Goal: Information Seeking & Learning: Learn about a topic

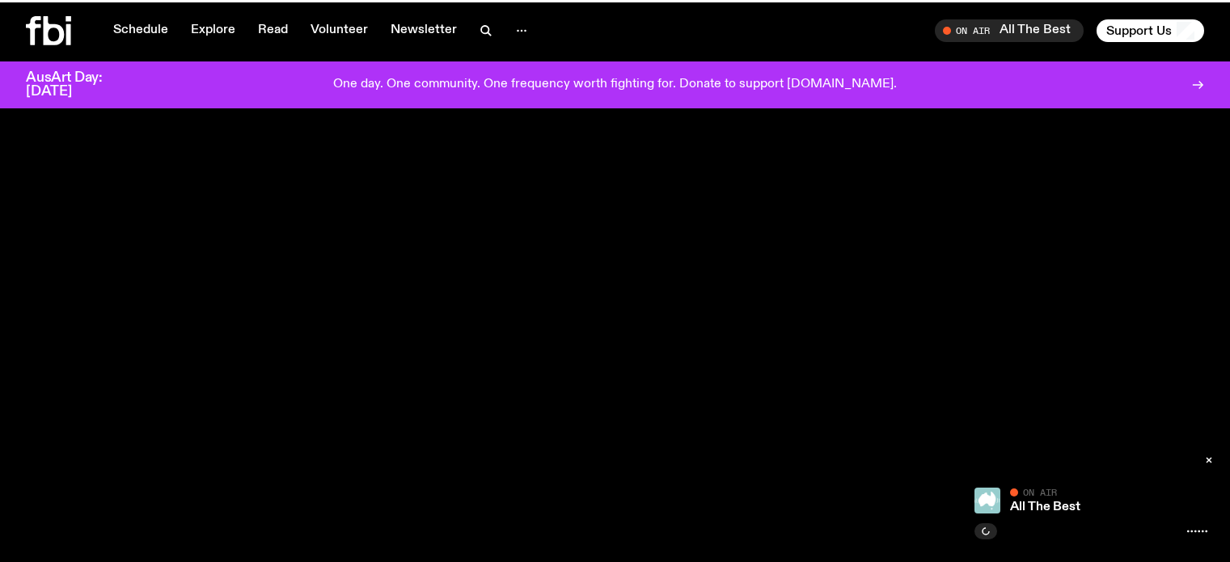
click at [747, 22] on div "On Air All The Best Tune in live Support Us" at bounding box center [913, 30] width 583 height 23
drag, startPoint x: 747, startPoint y: 22, endPoint x: 724, endPoint y: 23, distance: 23.5
click at [724, 23] on div "On Air All The Best Tune in live Support Us" at bounding box center [913, 30] width 583 height 23
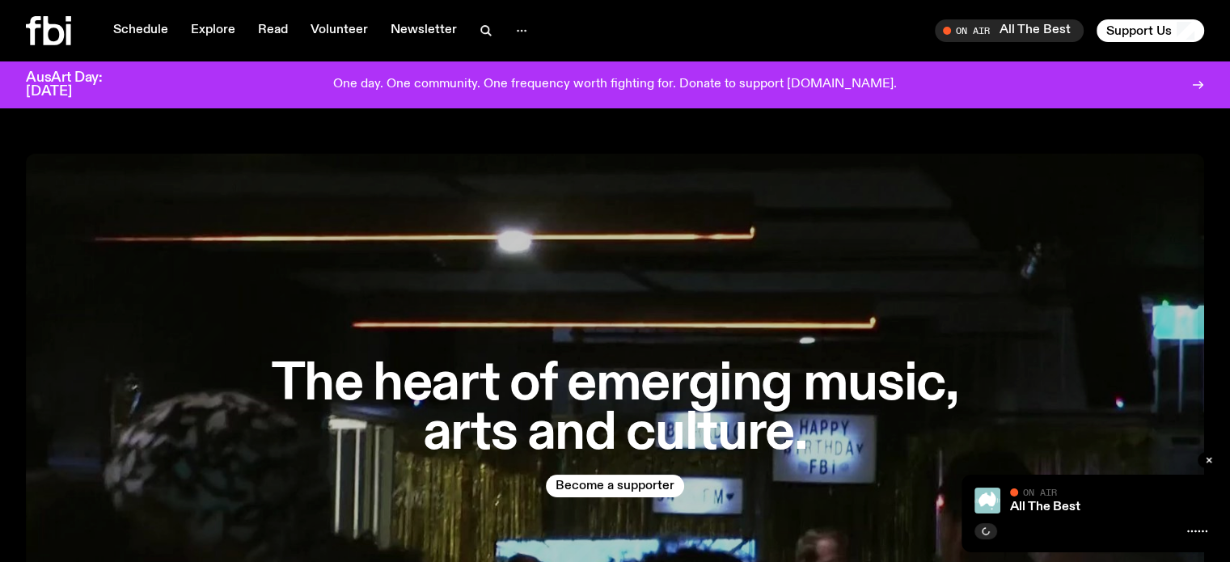
drag, startPoint x: 689, startPoint y: 23, endPoint x: 742, endPoint y: 25, distance: 53.4
click at [691, 23] on div "On Air All The Best Tune in live Support Us" at bounding box center [913, 30] width 583 height 23
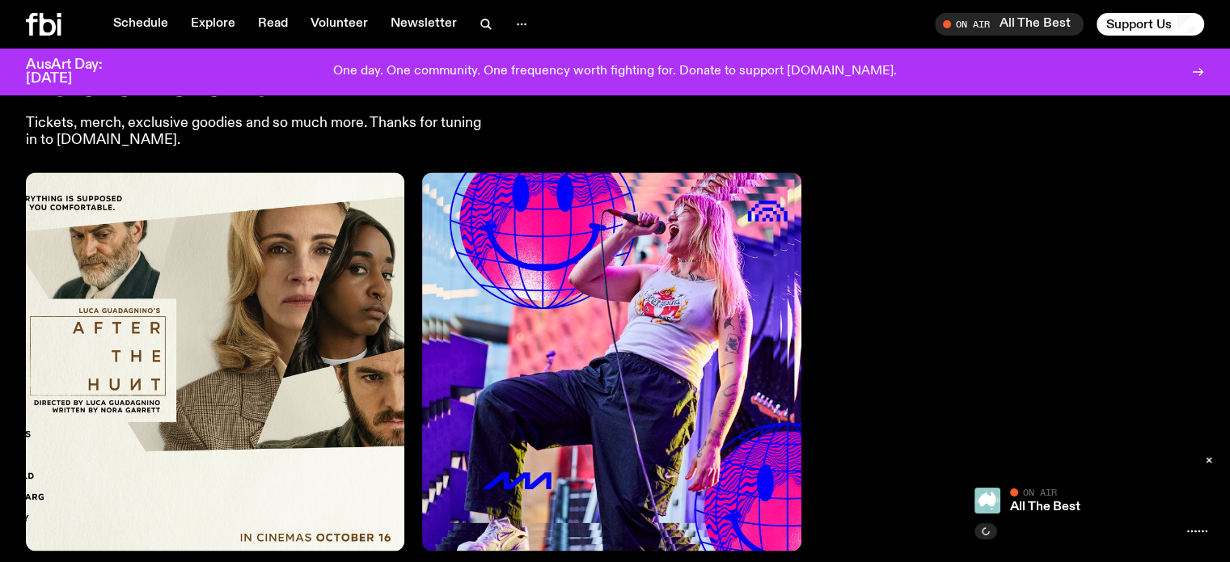
scroll to position [2473, 0]
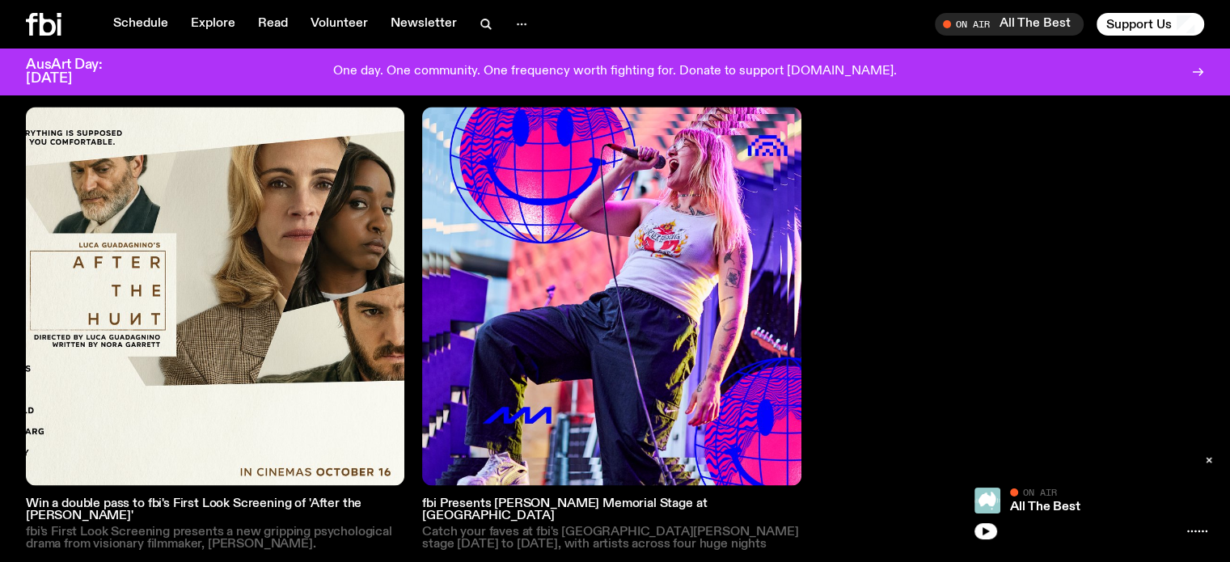
click at [192, 275] on img at bounding box center [215, 296] width 378 height 378
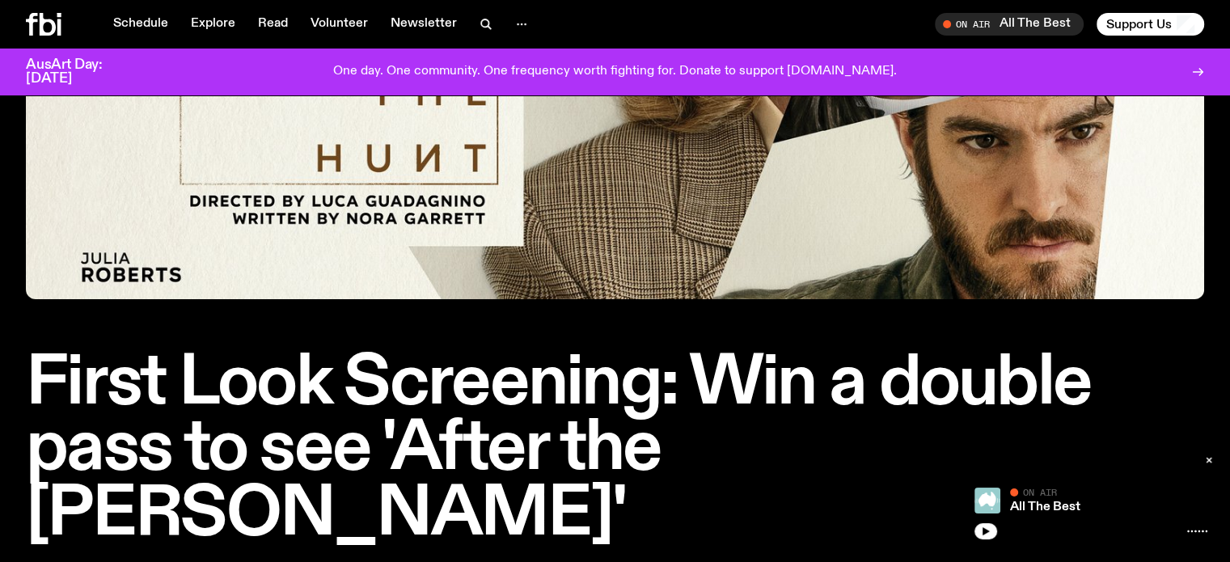
click at [0, 275] on div "First Look Screening: Win a double pass to see 'After the [PERSON_NAME]'" at bounding box center [615, 229] width 1230 height 636
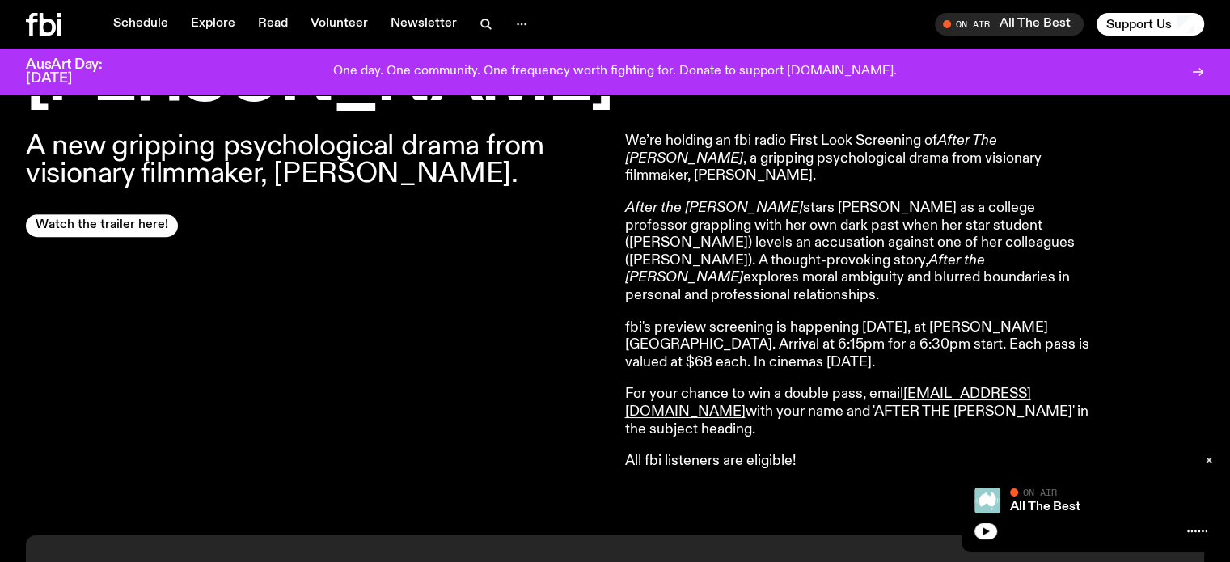
scroll to position [636, 0]
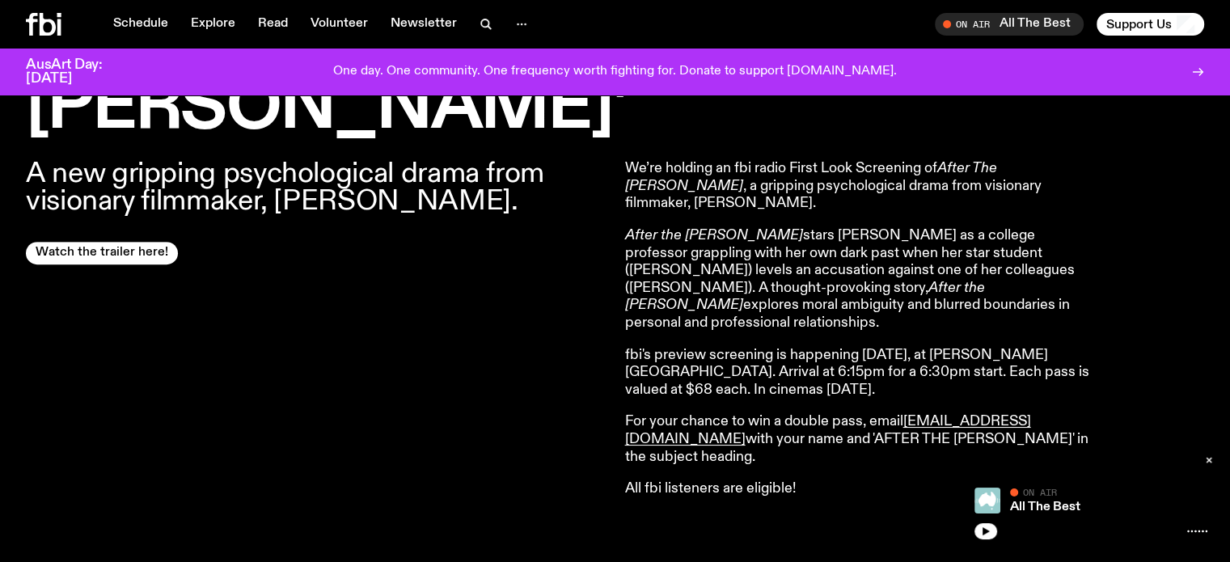
click at [225, 326] on div "A new gripping psychological drama from visionary filmmaker, [PERSON_NAME]. Wat…" at bounding box center [316, 329] width 580 height 338
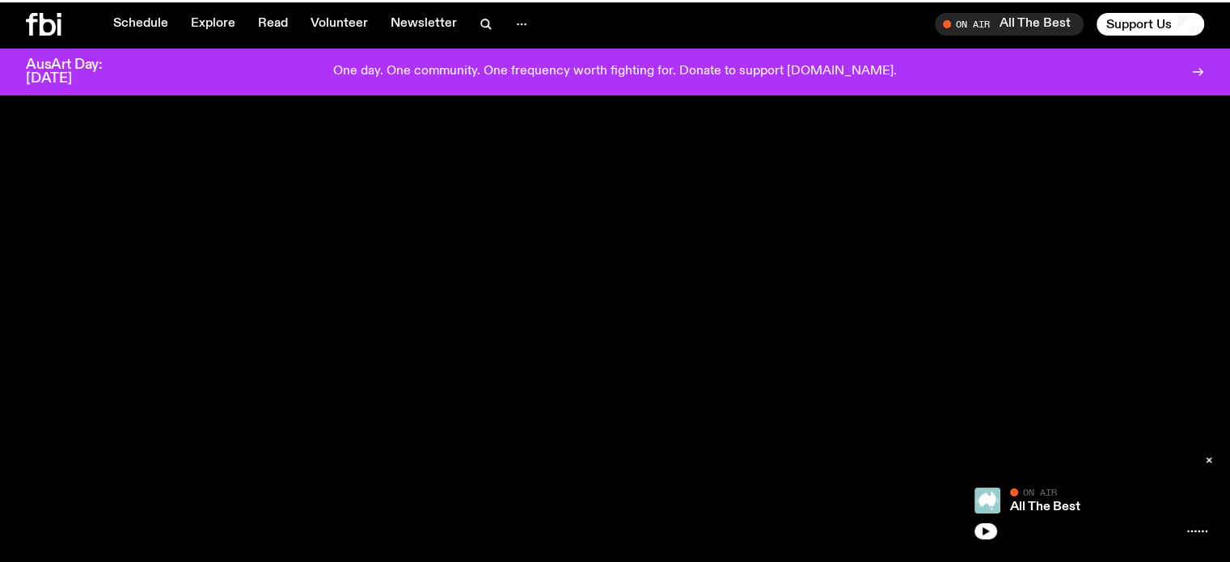
scroll to position [2473, 0]
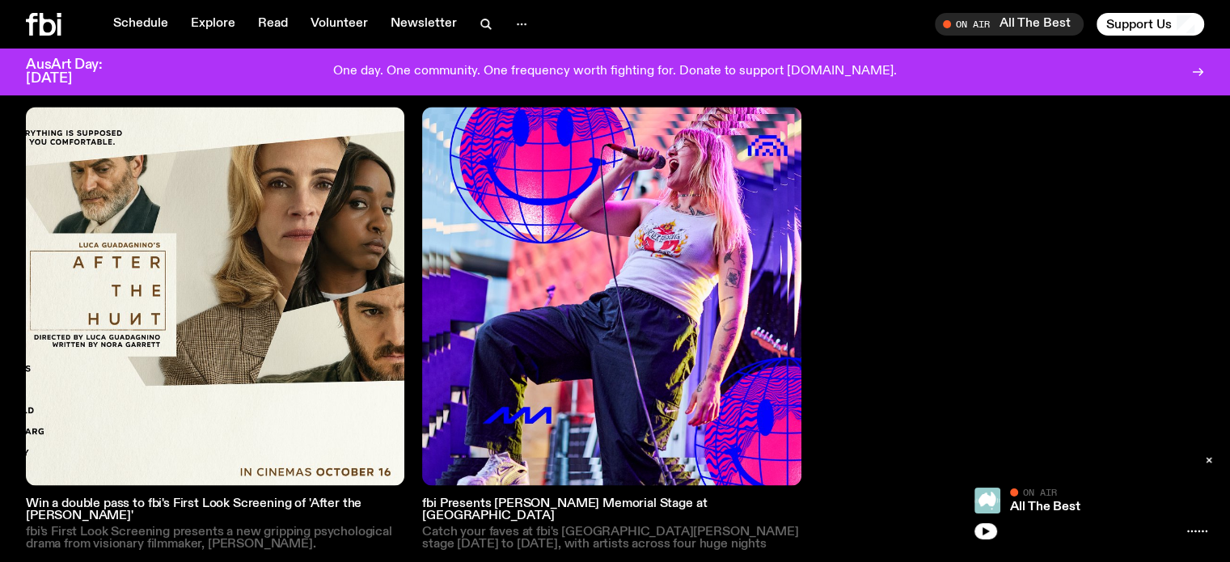
click at [556, 310] on img at bounding box center [611, 296] width 378 height 378
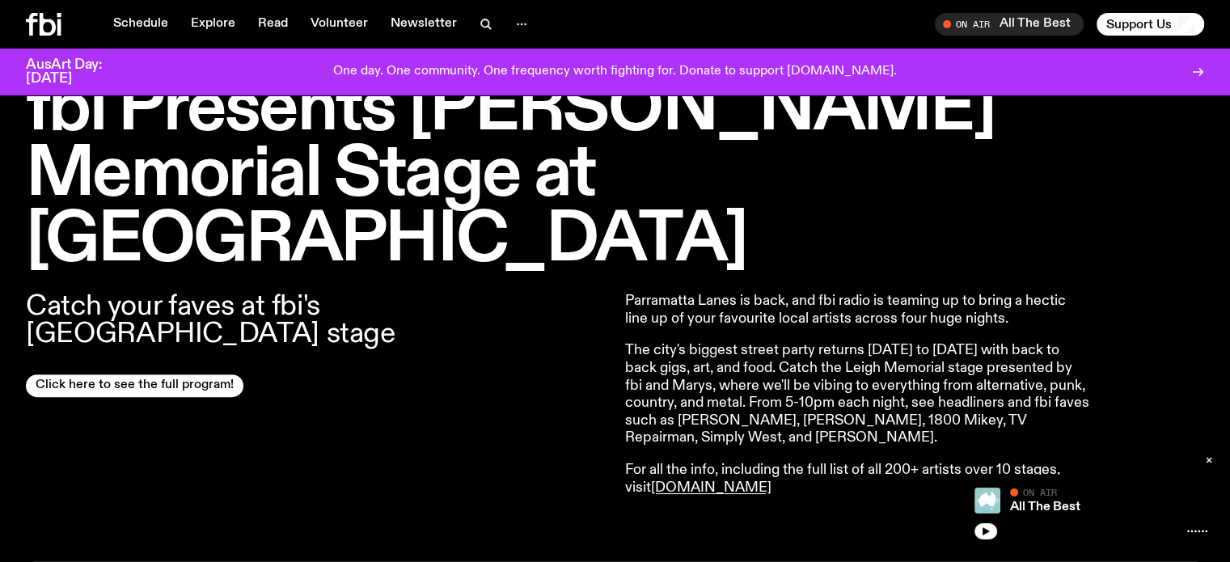
scroll to position [636, 0]
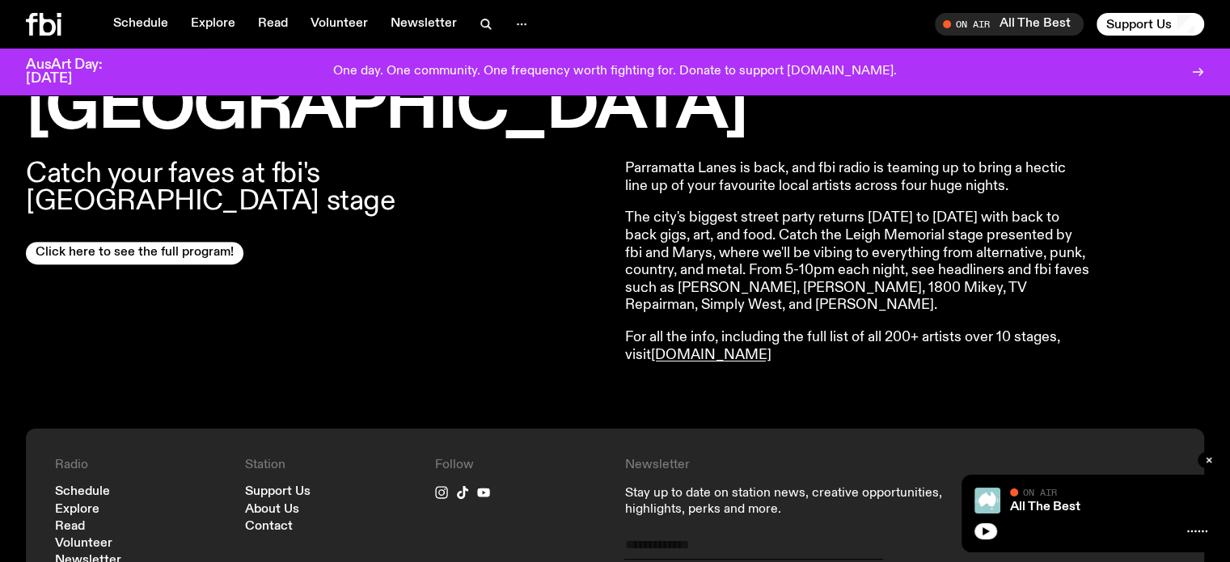
click at [0, 307] on div "Catch your faves at fbi's [GEOGRAPHIC_DATA] stage Click here to see the full pr…" at bounding box center [615, 285] width 1230 height 288
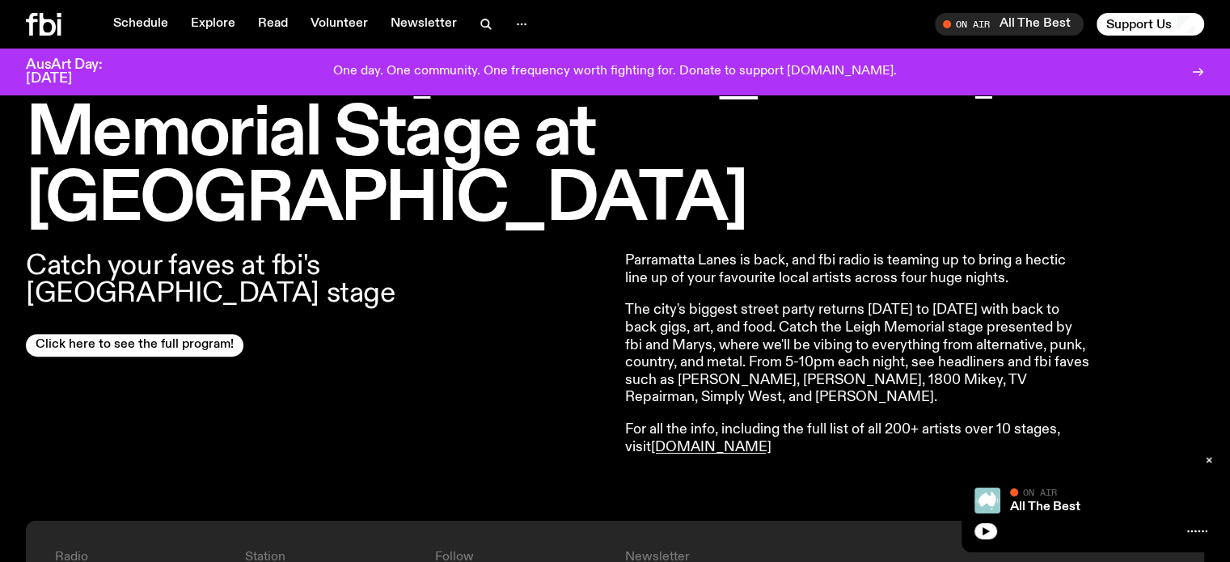
scroll to position [394, 0]
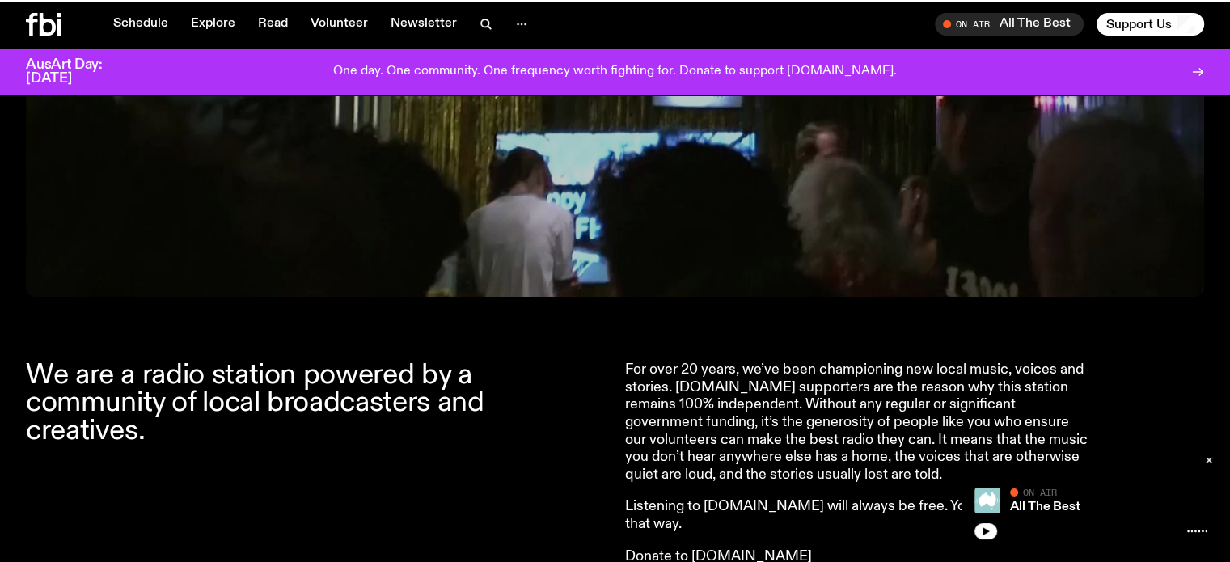
scroll to position [2473, 0]
